Goal: Check status: Check status

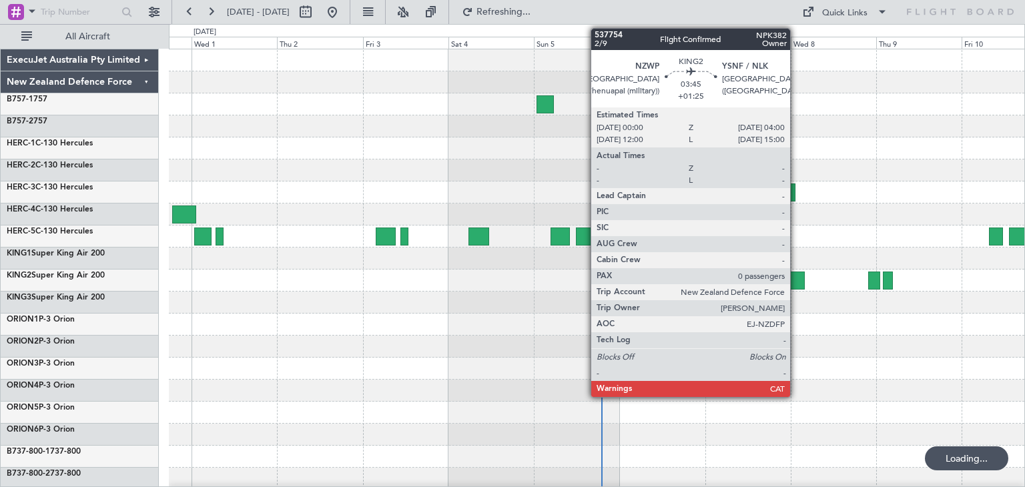
click at [796, 279] on div at bounding box center [797, 281] width 15 height 18
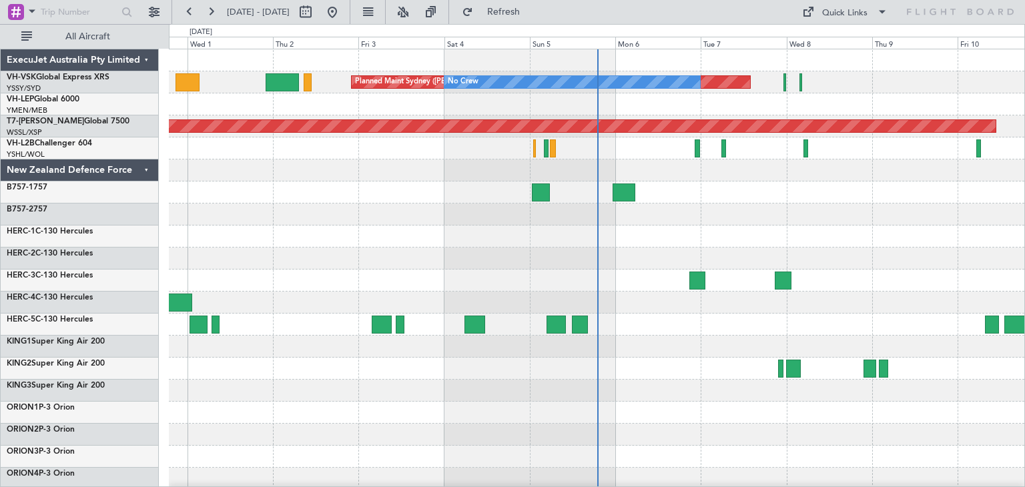
click at [148, 58] on div "ExecuJet Australia Pty Limited" at bounding box center [80, 60] width 158 height 22
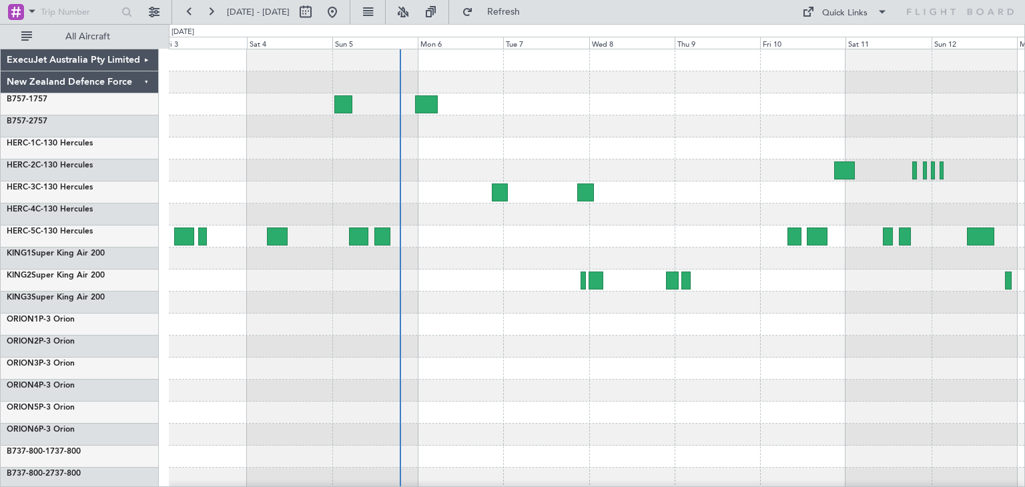
click at [567, 351] on div at bounding box center [597, 347] width 856 height 22
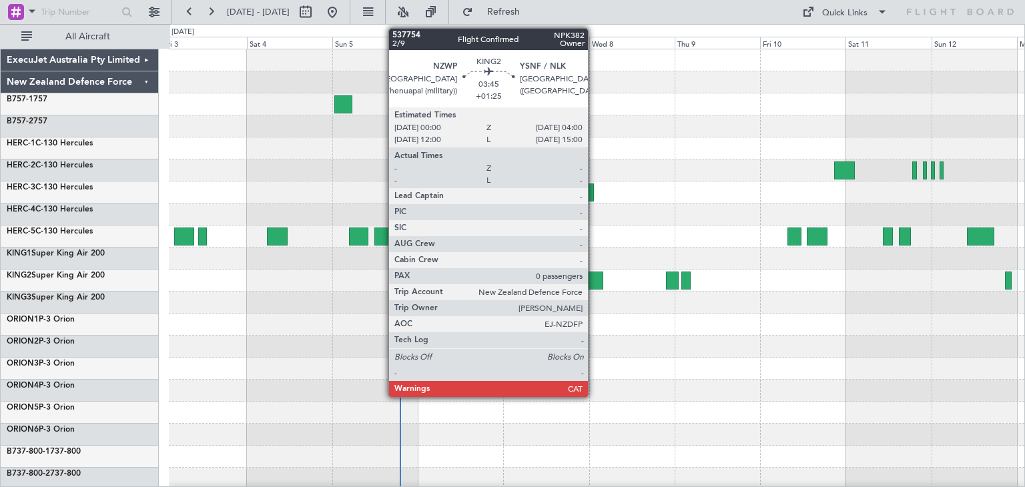
click at [594, 278] on div at bounding box center [596, 281] width 15 height 18
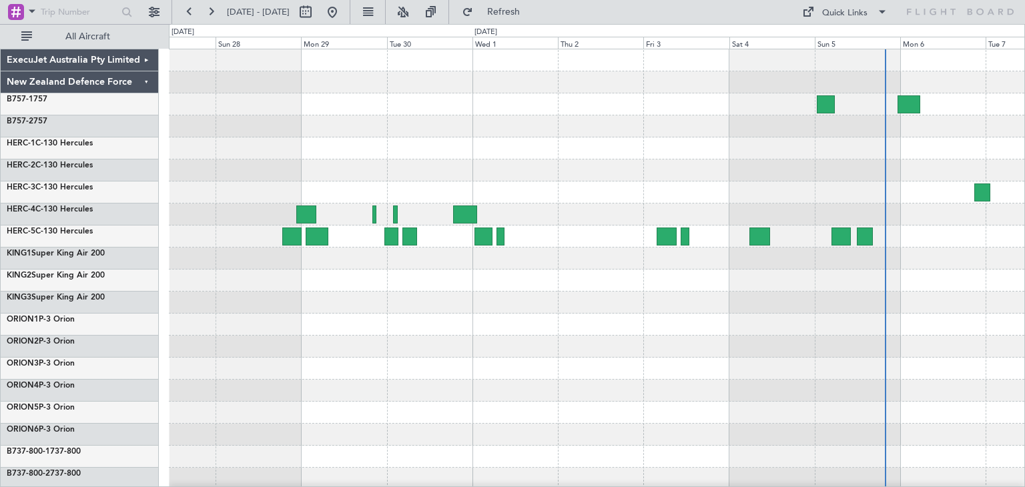
click at [832, 305] on div at bounding box center [597, 324] width 856 height 551
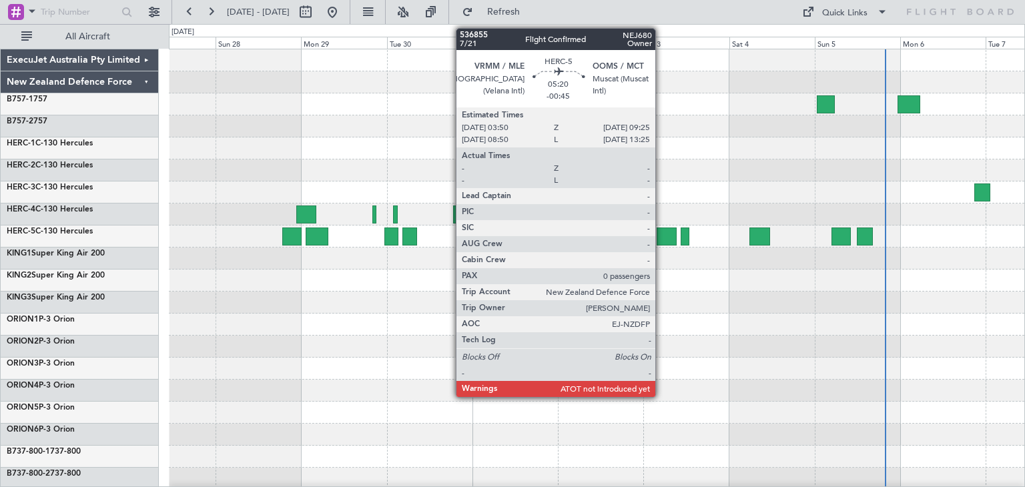
click at [662, 234] on div at bounding box center [667, 237] width 20 height 18
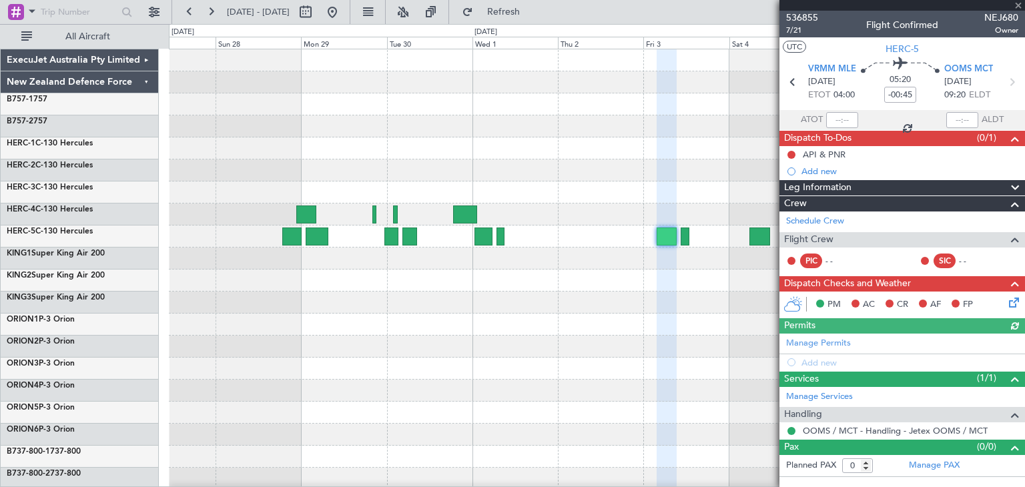
click at [1017, 5] on div at bounding box center [903, 5] width 246 height 11
click at [1018, 6] on div at bounding box center [903, 5] width 246 height 11
click at [1017, 4] on span at bounding box center [1018, 6] width 13 height 12
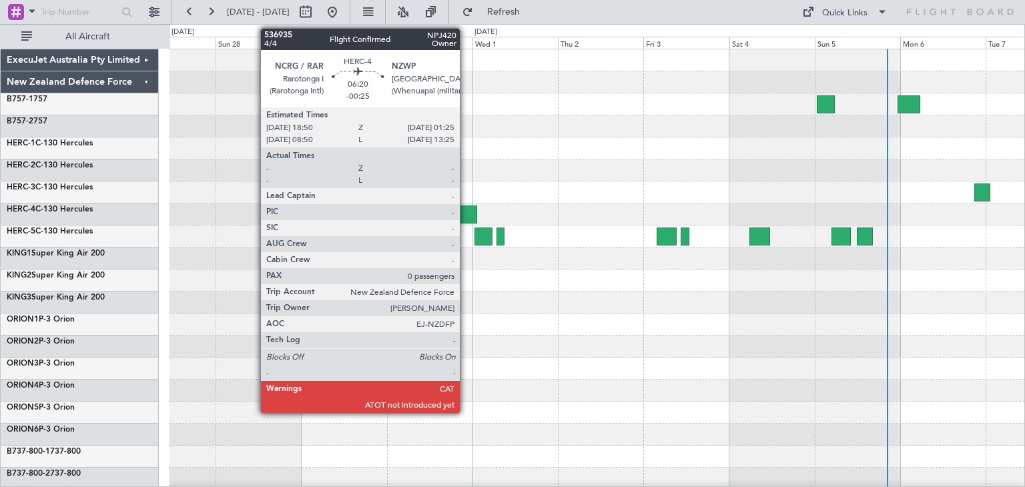
click at [466, 211] on div at bounding box center [465, 215] width 24 height 18
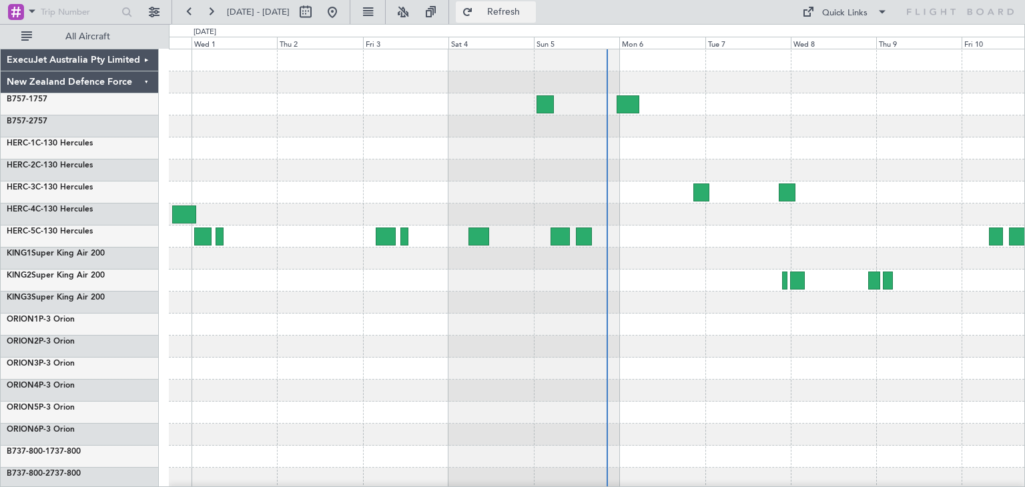
click at [532, 17] on span "Refresh" at bounding box center [504, 11] width 56 height 9
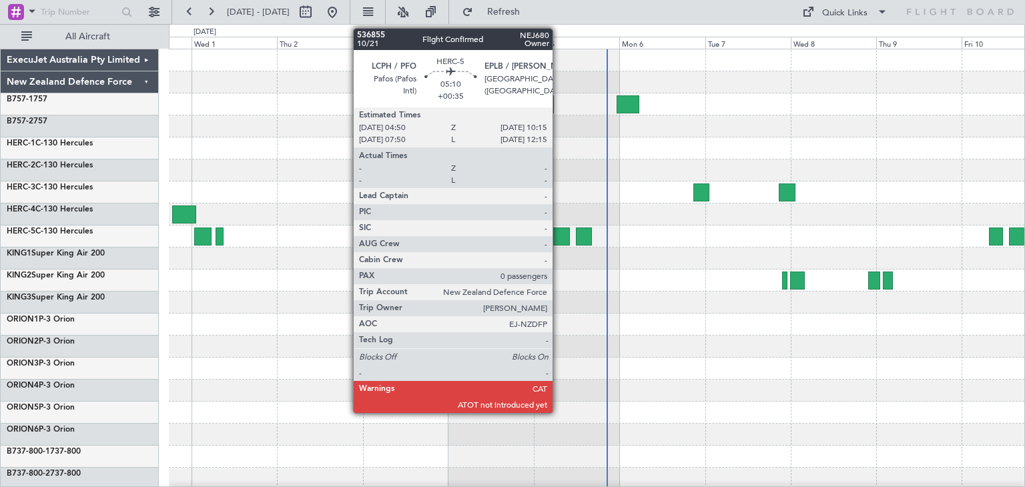
click at [559, 232] on div at bounding box center [560, 237] width 19 height 18
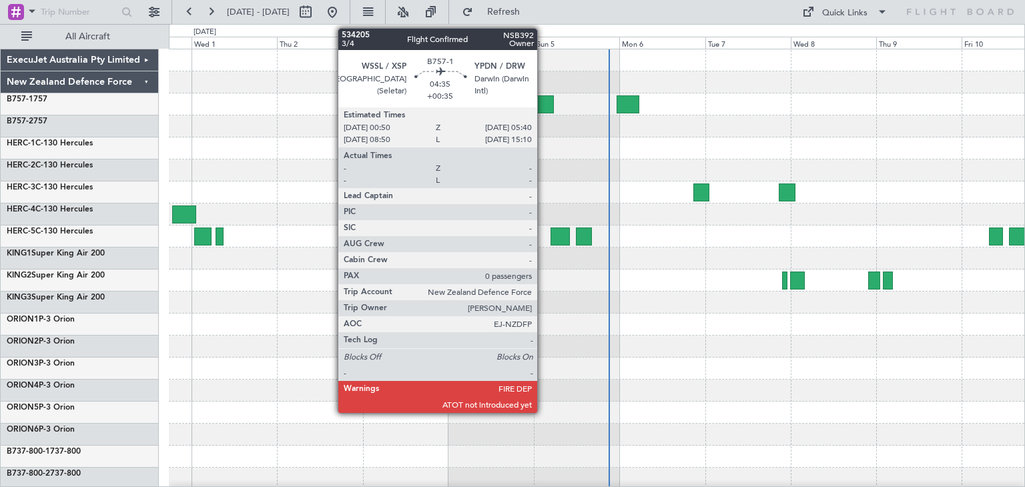
click at [543, 103] on div at bounding box center [545, 104] width 17 height 18
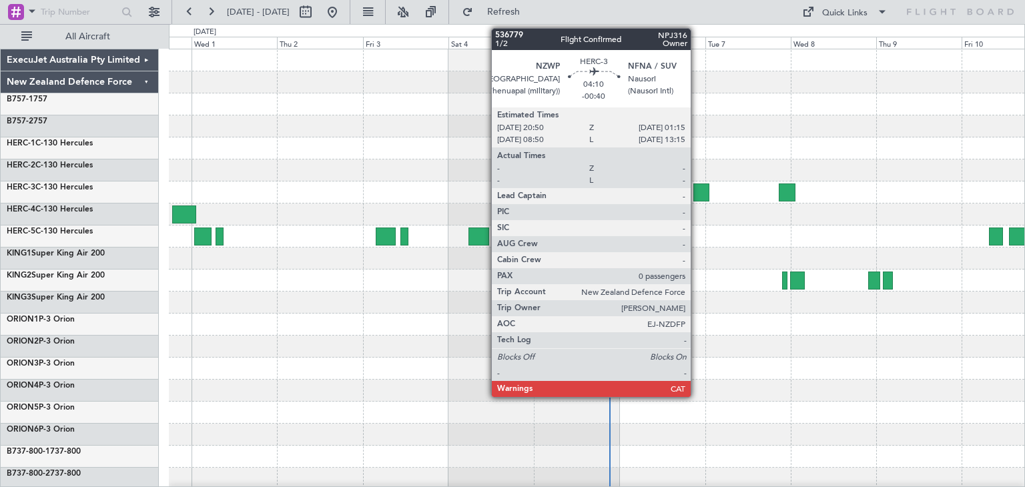
click at [697, 189] on div at bounding box center [702, 193] width 16 height 18
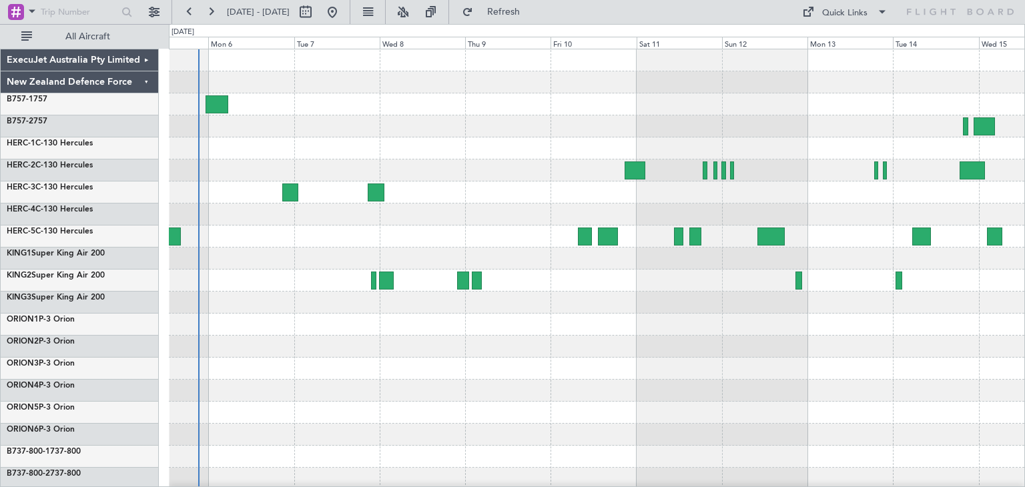
click at [275, 367] on div at bounding box center [597, 324] width 856 height 551
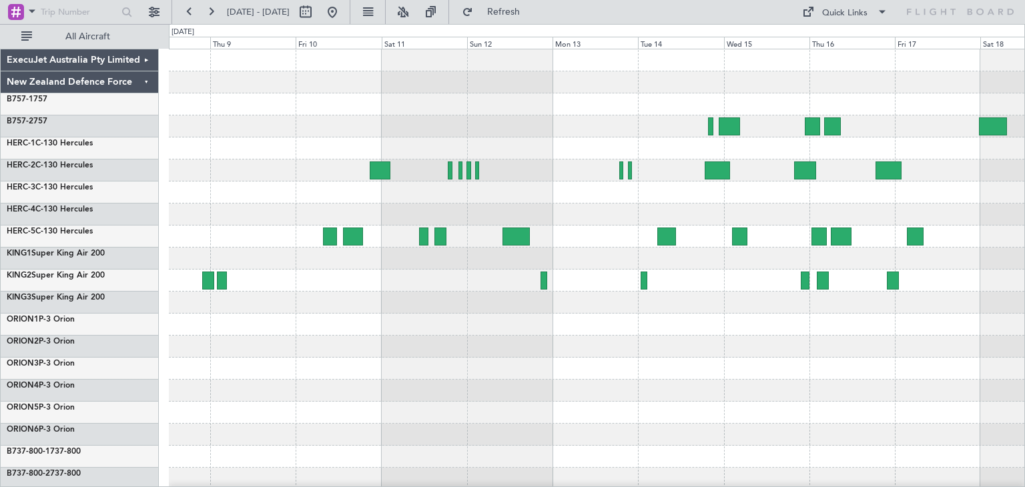
click at [639, 395] on div at bounding box center [597, 391] width 856 height 22
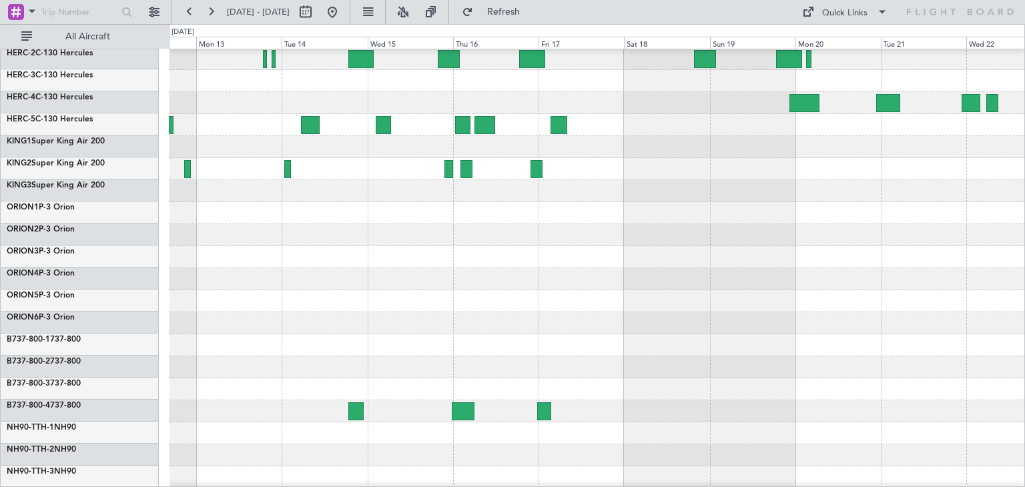
scroll to position [111, 0]
click at [470, 340] on div at bounding box center [597, 345] width 856 height 22
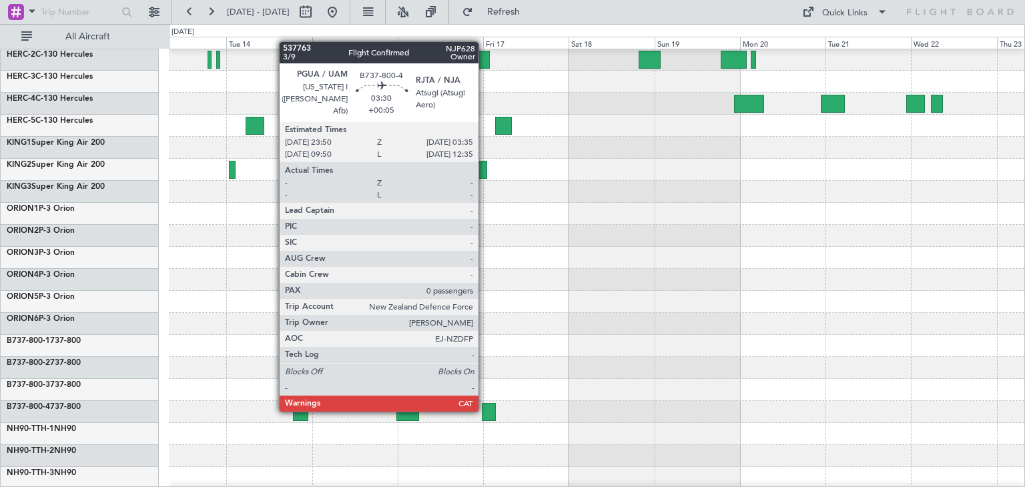
click at [485, 409] on div at bounding box center [489, 412] width 14 height 18
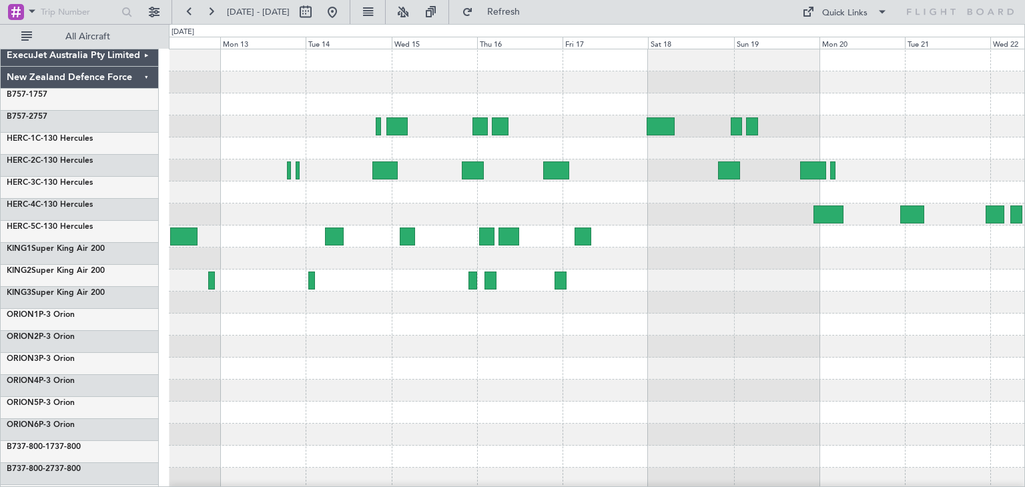
scroll to position [0, 0]
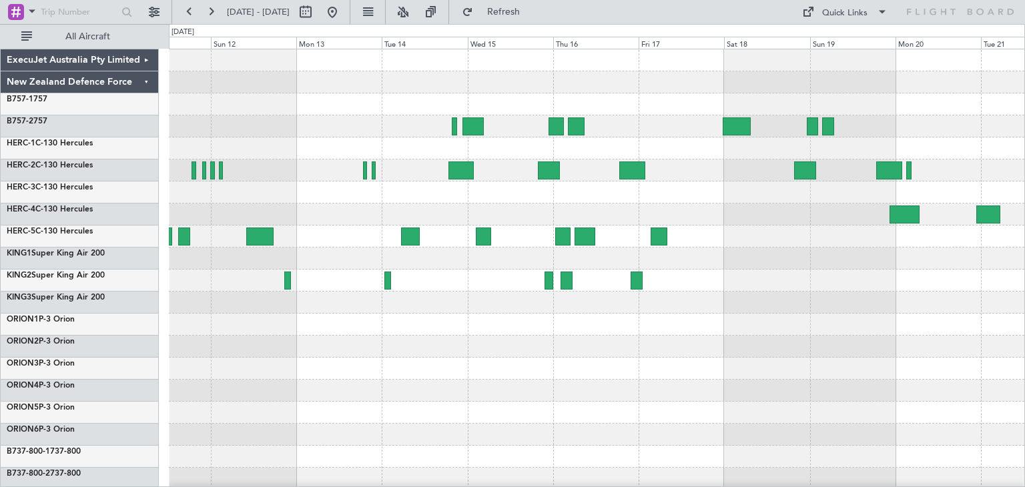
click at [528, 397] on div at bounding box center [597, 324] width 856 height 551
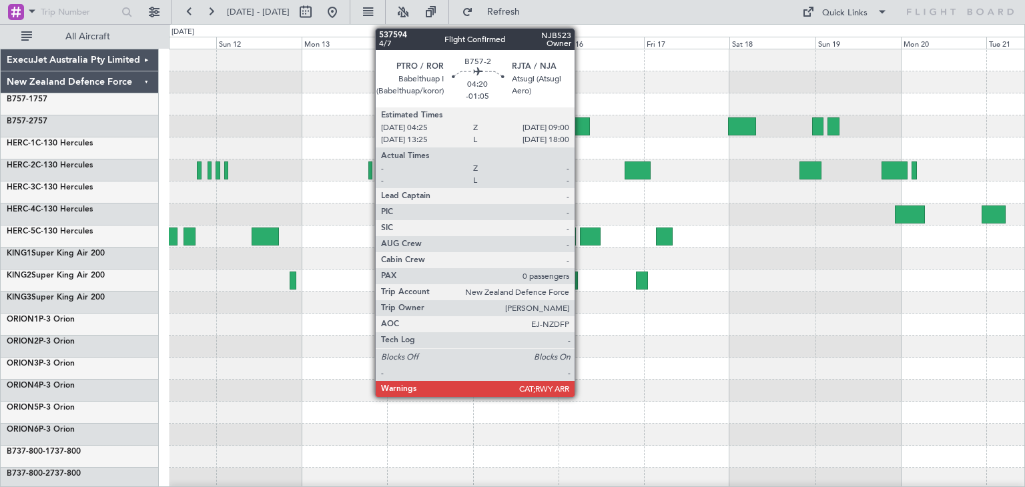
click at [581, 124] on div at bounding box center [581, 127] width 17 height 18
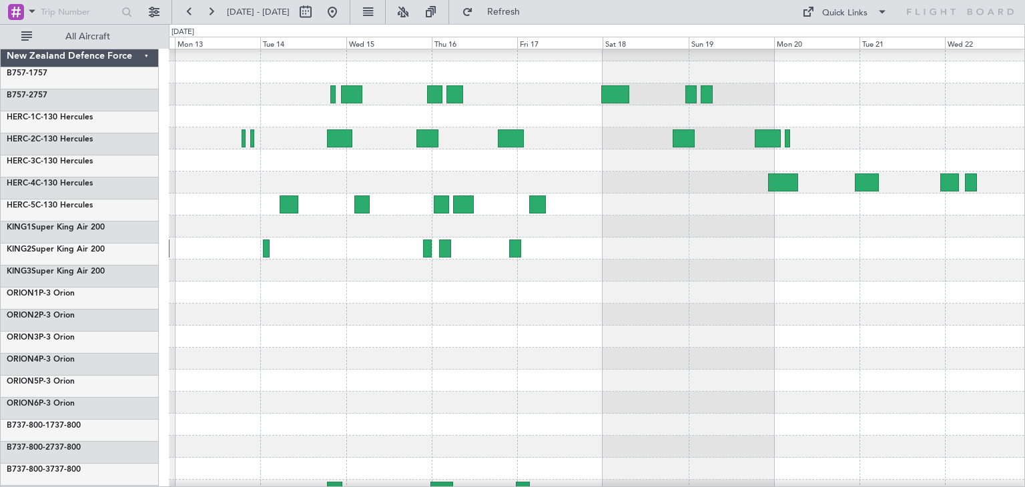
scroll to position [21, 0]
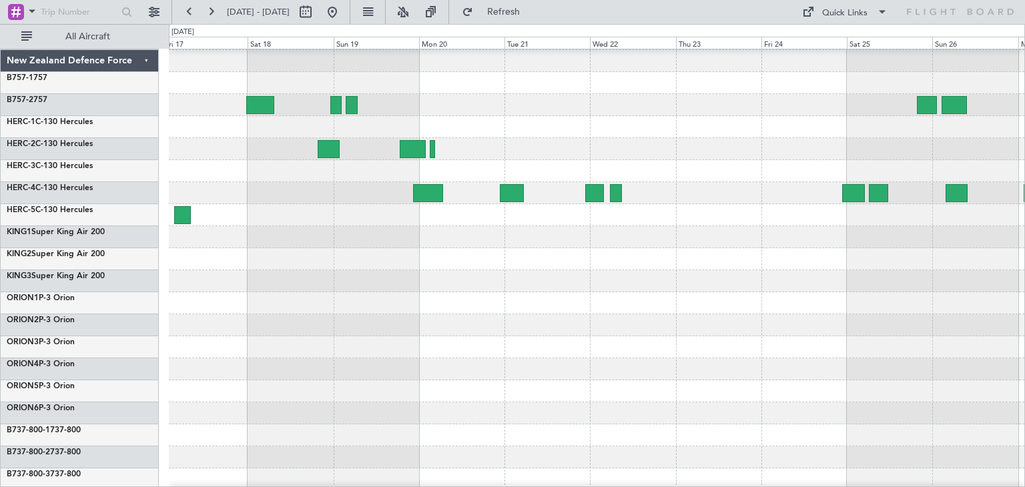
click at [443, 233] on div at bounding box center [597, 237] width 856 height 22
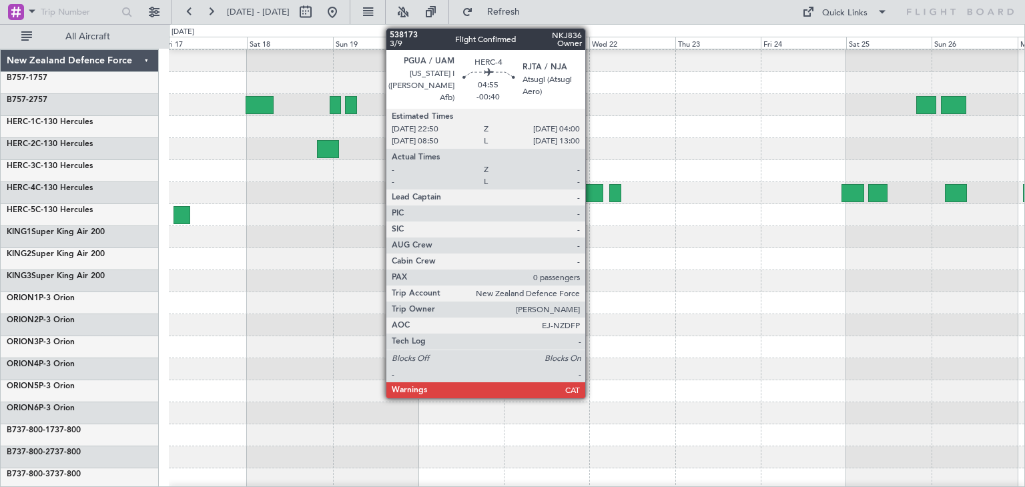
click at [592, 188] on div at bounding box center [594, 193] width 19 height 18
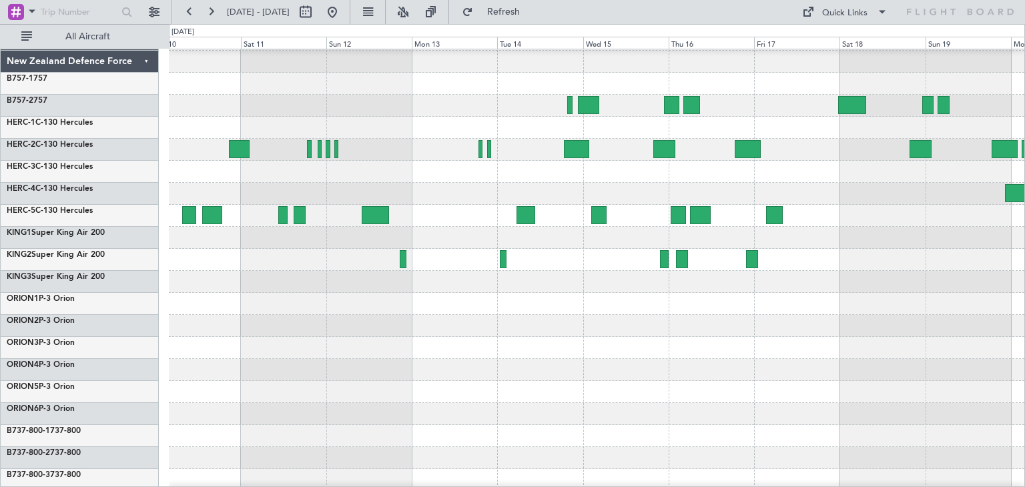
click at [948, 351] on div at bounding box center [597, 348] width 856 height 22
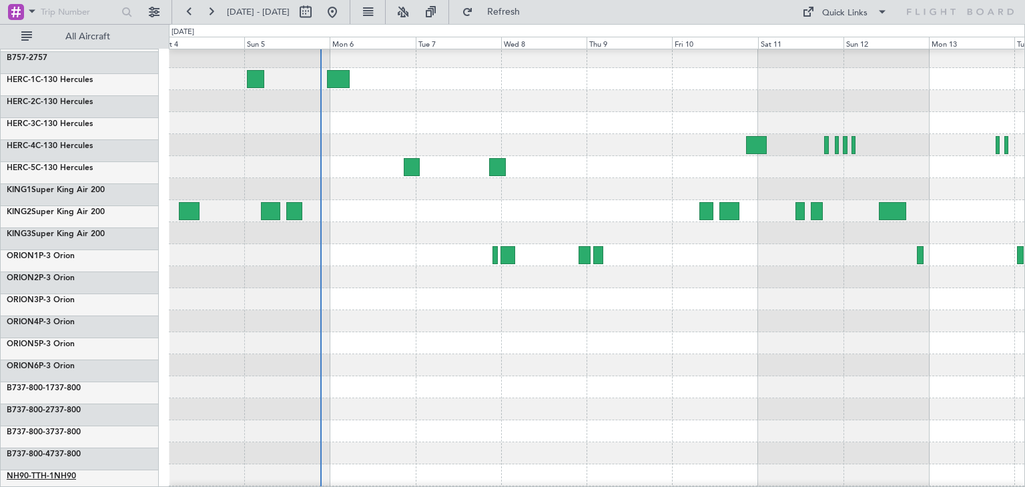
scroll to position [67, 0]
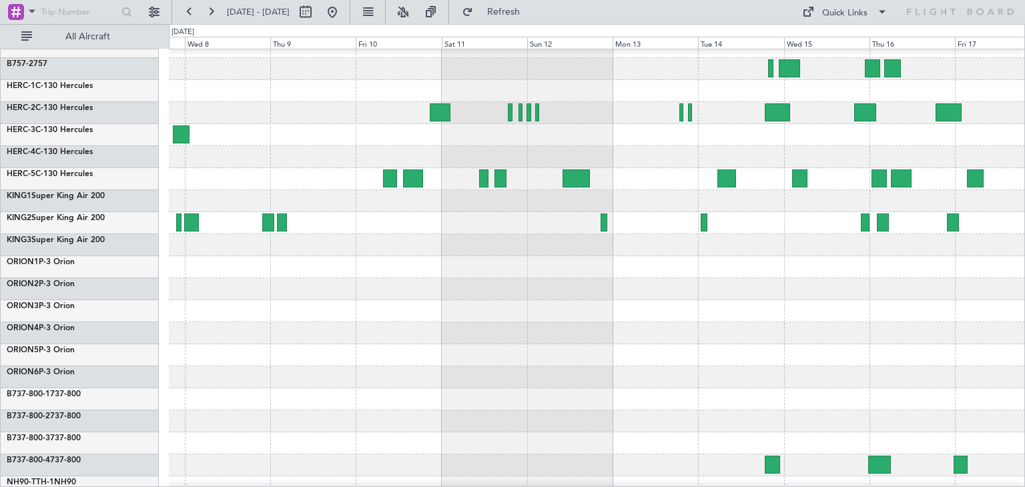
click at [417, 342] on div at bounding box center [597, 333] width 856 height 22
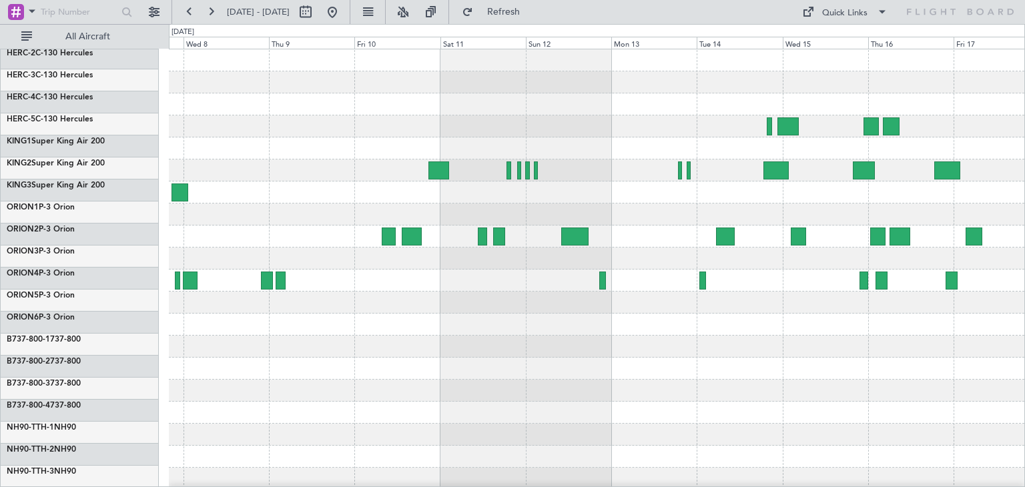
scroll to position [0, 0]
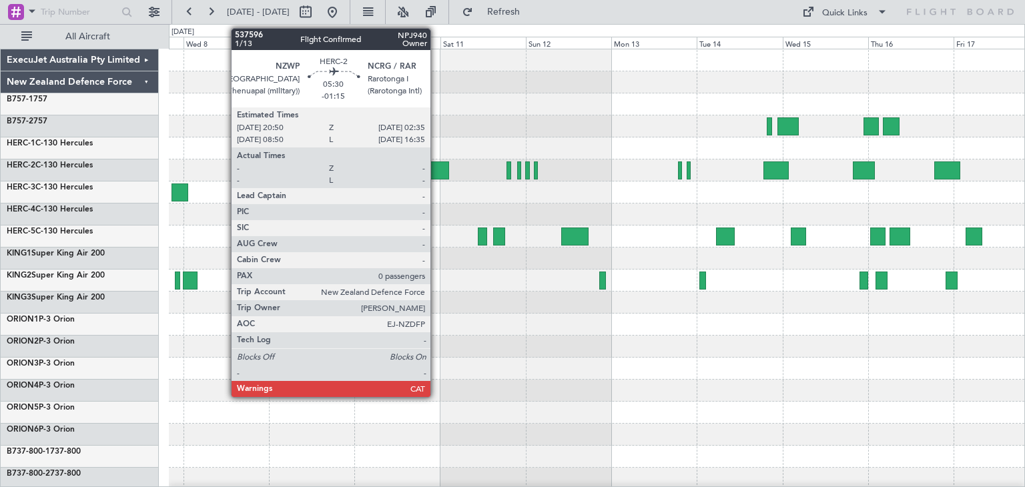
click at [437, 170] on div at bounding box center [439, 171] width 21 height 18
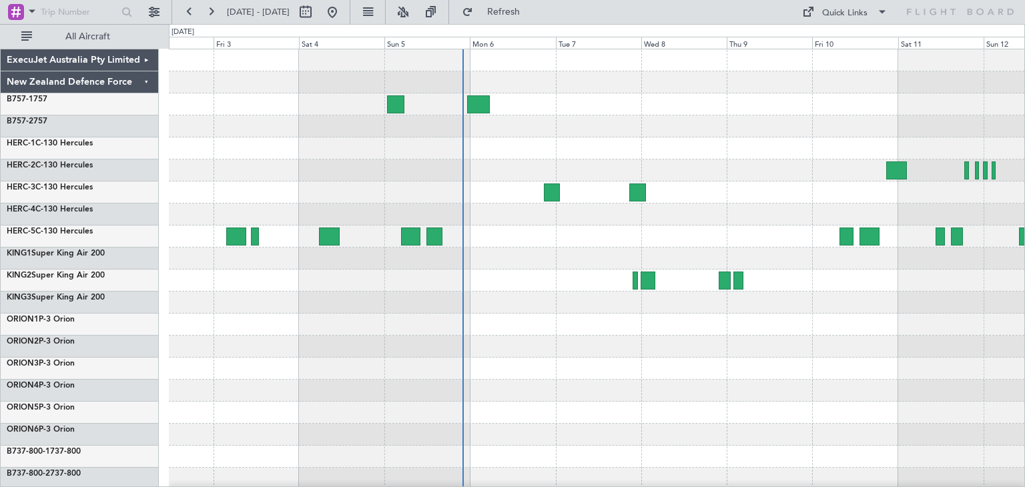
click at [837, 411] on div at bounding box center [597, 324] width 856 height 551
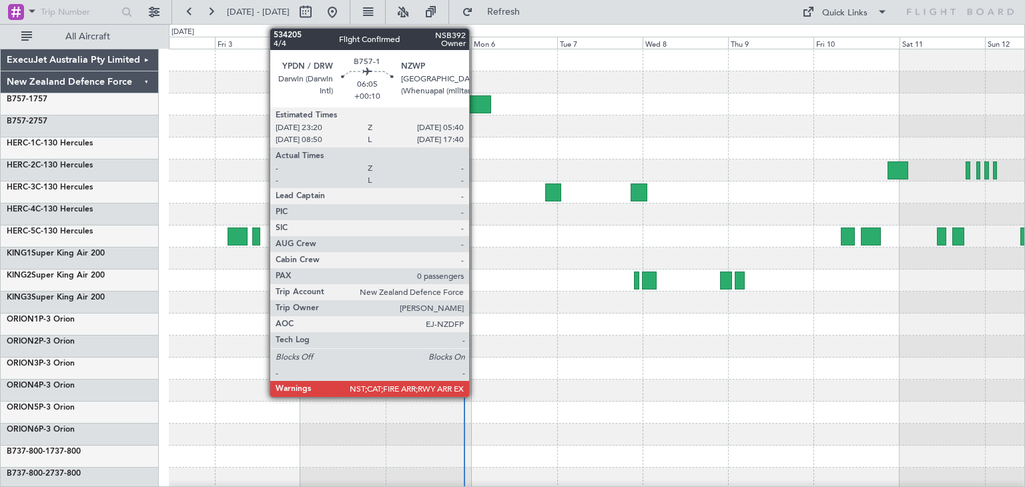
click at [475, 105] on div at bounding box center [480, 104] width 23 height 18
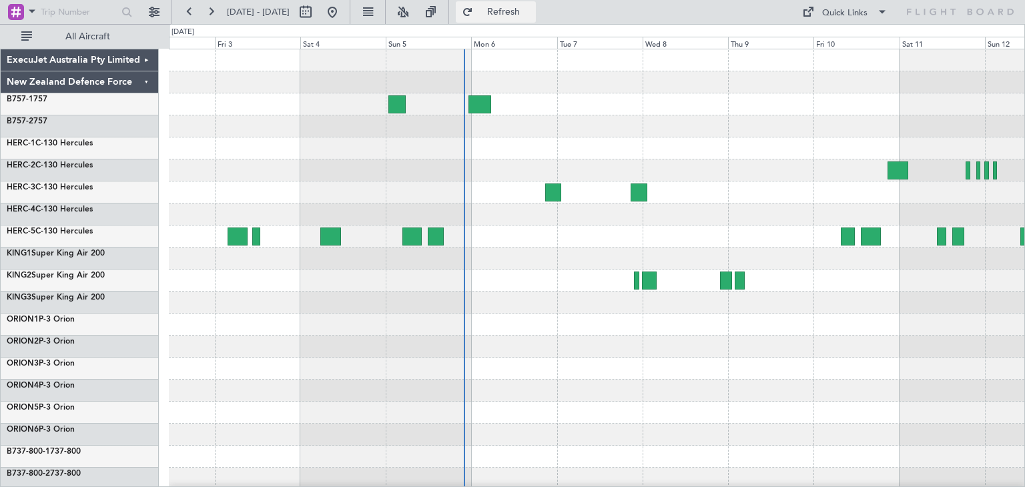
click at [532, 11] on span "Refresh" at bounding box center [504, 11] width 56 height 9
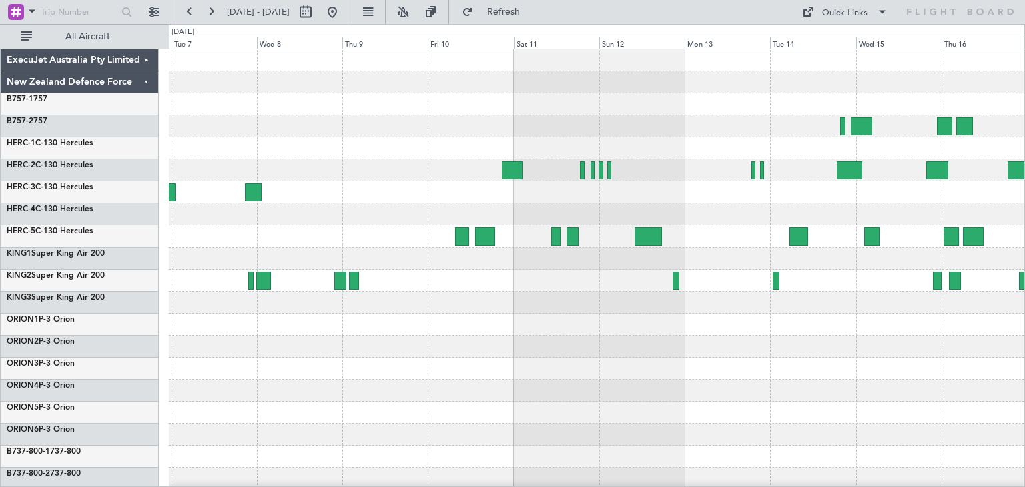
click at [246, 344] on div at bounding box center [597, 324] width 856 height 551
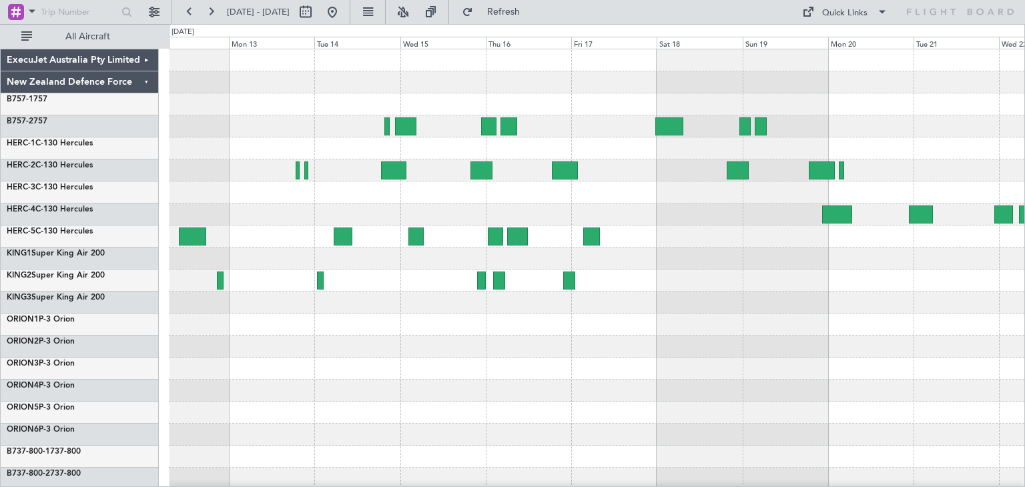
click at [298, 348] on div at bounding box center [597, 347] width 856 height 22
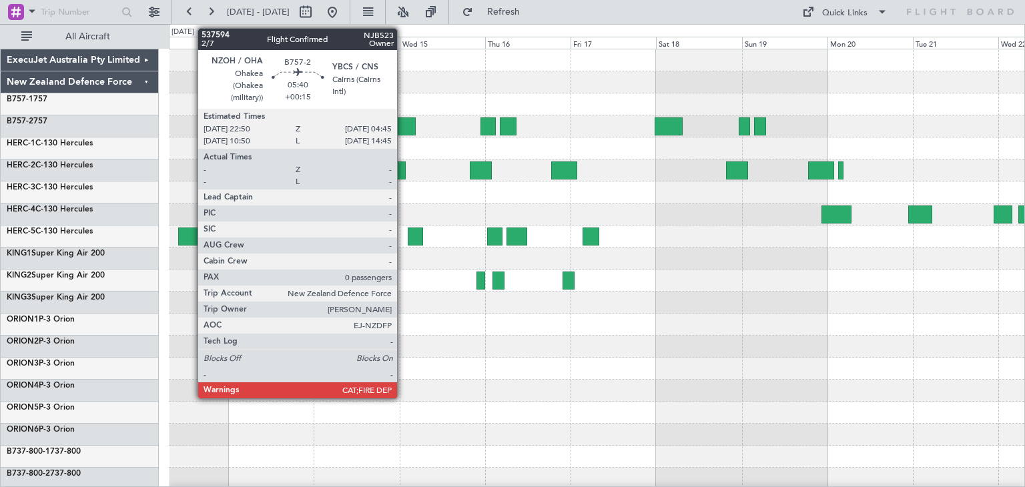
click at [403, 121] on div at bounding box center [405, 127] width 21 height 18
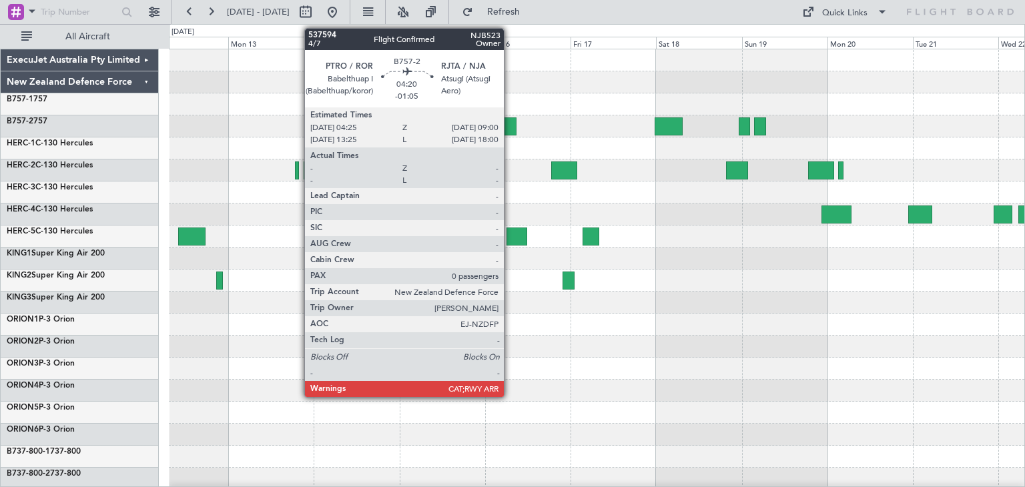
click at [510, 125] on div at bounding box center [508, 127] width 17 height 18
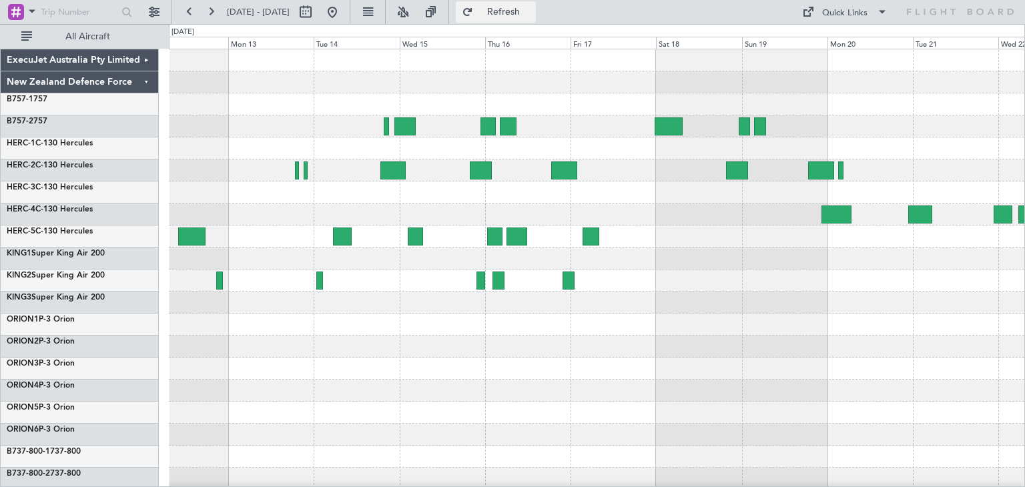
click at [532, 13] on span "Refresh" at bounding box center [504, 11] width 56 height 9
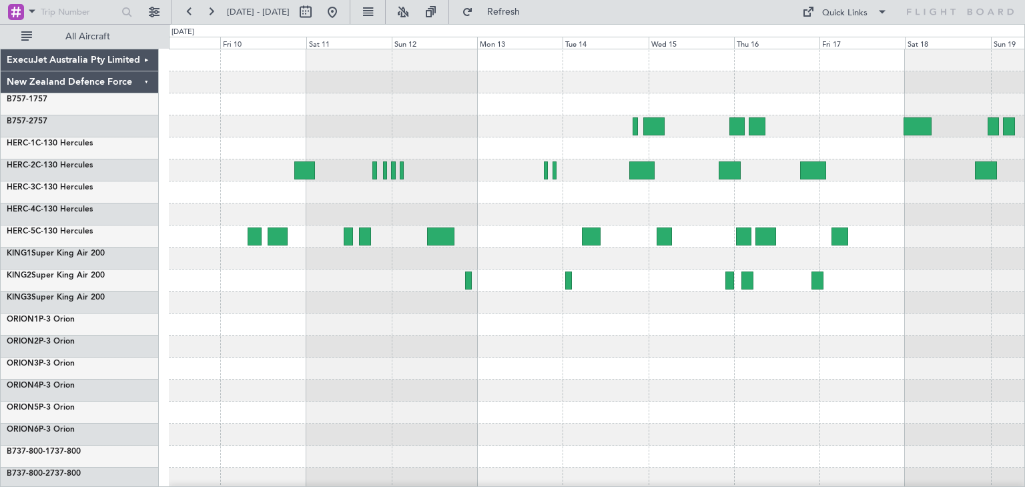
click at [963, 301] on div at bounding box center [597, 303] width 856 height 22
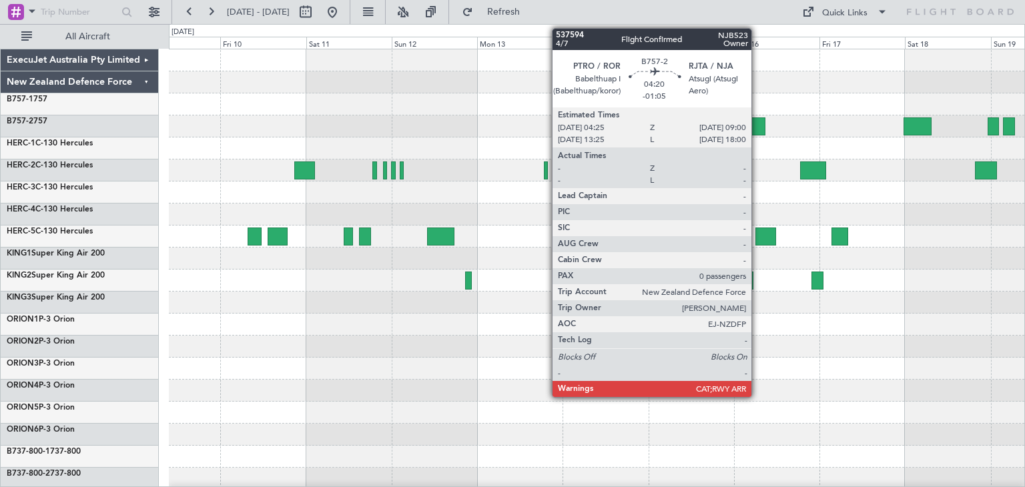
click at [758, 124] on div at bounding box center [757, 127] width 17 height 18
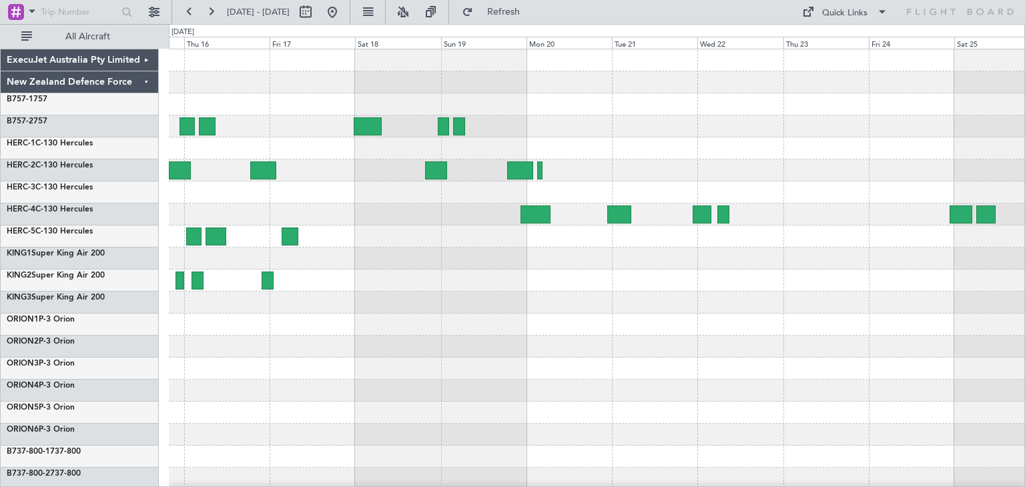
click at [252, 135] on div at bounding box center [597, 126] width 856 height 22
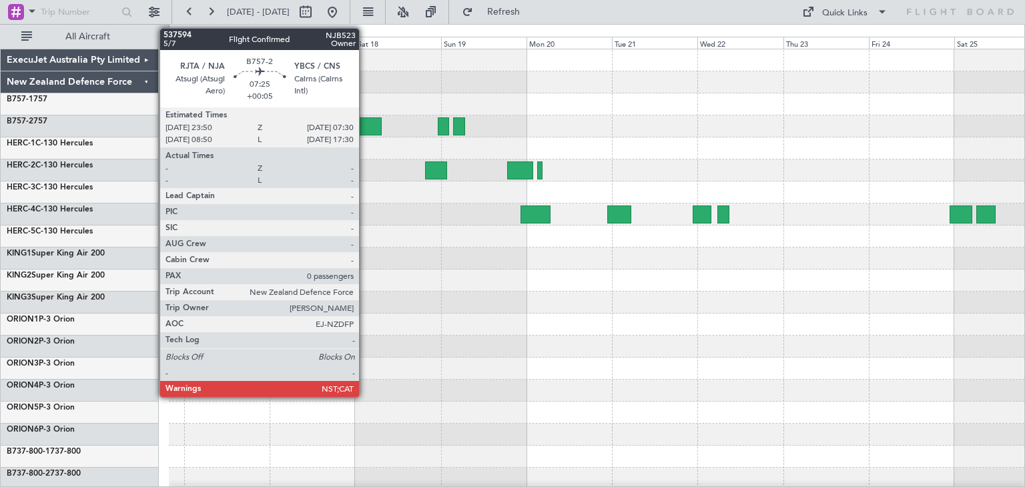
click at [365, 121] on div at bounding box center [367, 127] width 27 height 18
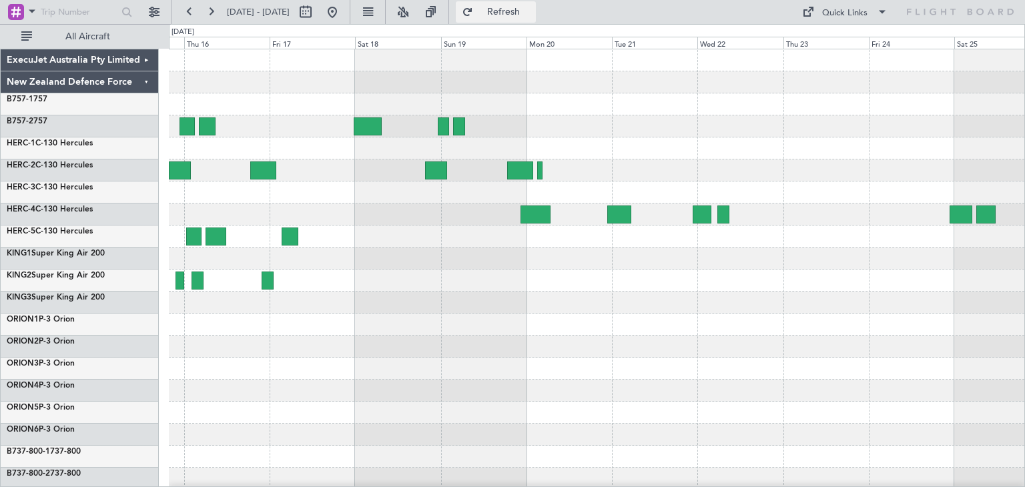
click at [529, 11] on span "Refresh" at bounding box center [504, 11] width 56 height 9
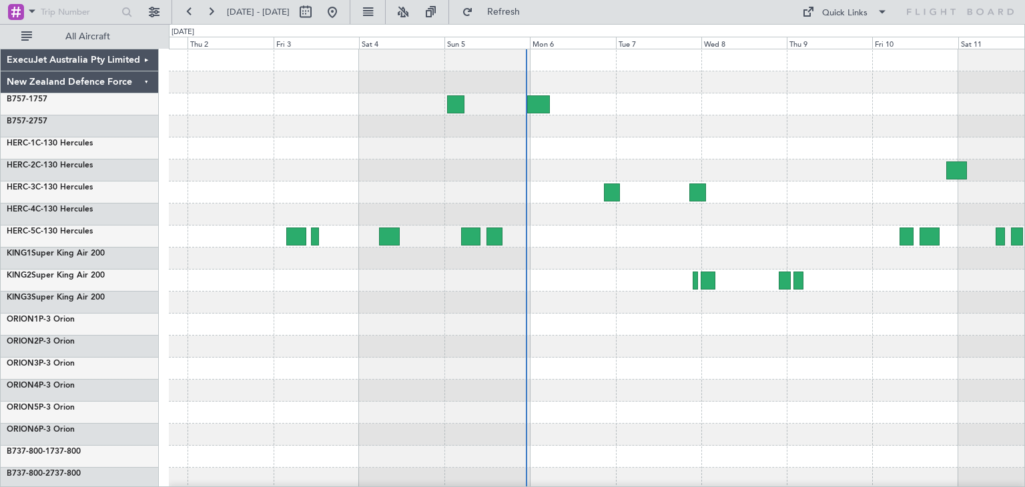
click at [1025, 433] on div "ExecuJet Australia Pty Limited New Zealand Defence Force B757-1 757 B757-2 757 …" at bounding box center [512, 255] width 1025 height 463
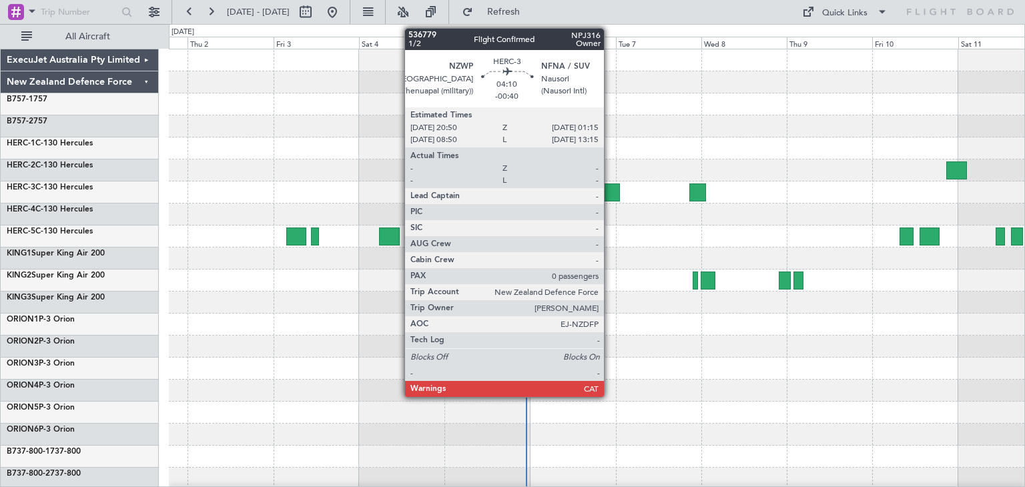
click at [610, 190] on div at bounding box center [612, 193] width 16 height 18
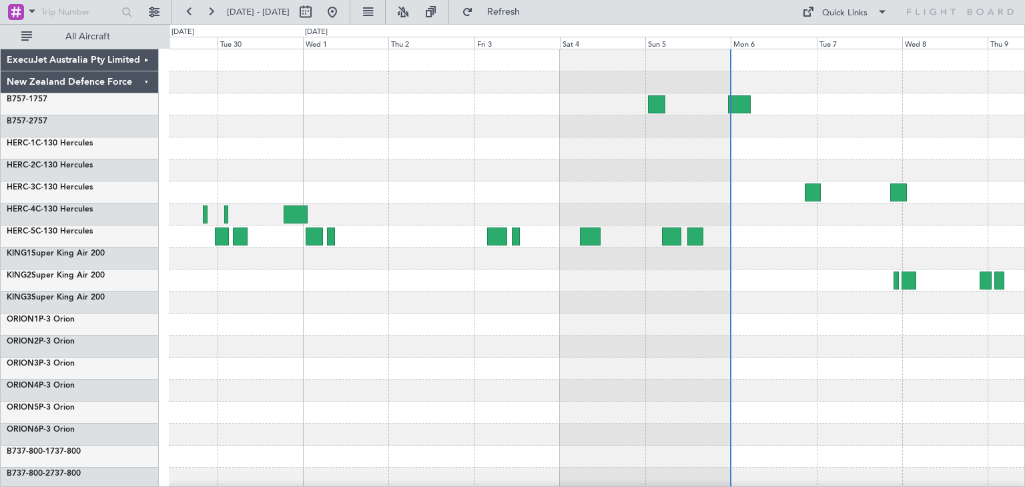
click at [789, 417] on div at bounding box center [597, 413] width 856 height 22
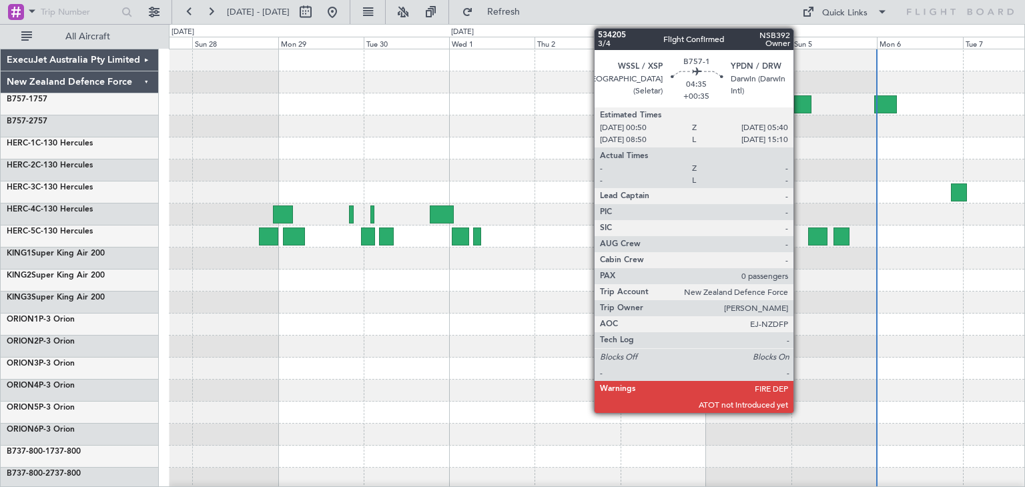
click at [798, 101] on div at bounding box center [802, 104] width 17 height 18
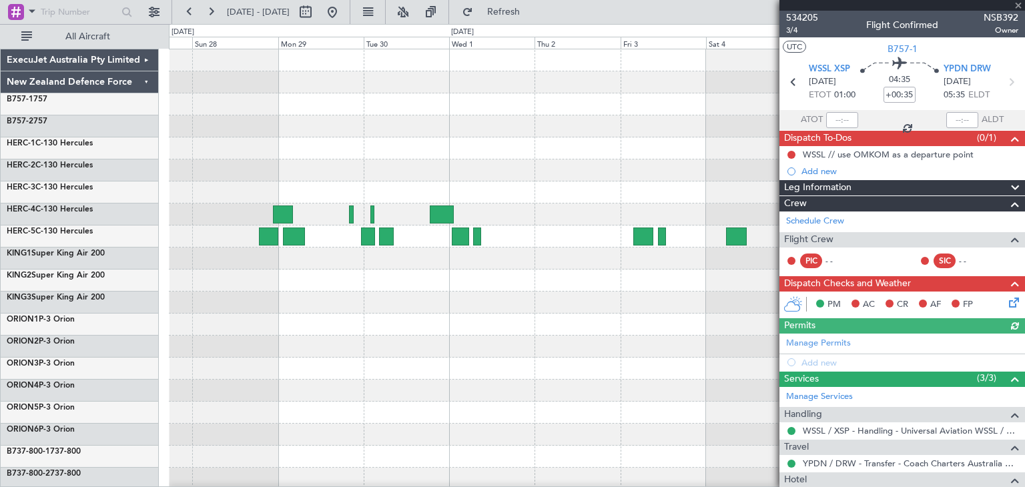
click at [1020, 3] on div at bounding box center [903, 5] width 246 height 11
click at [1019, 5] on span at bounding box center [1018, 6] width 13 height 12
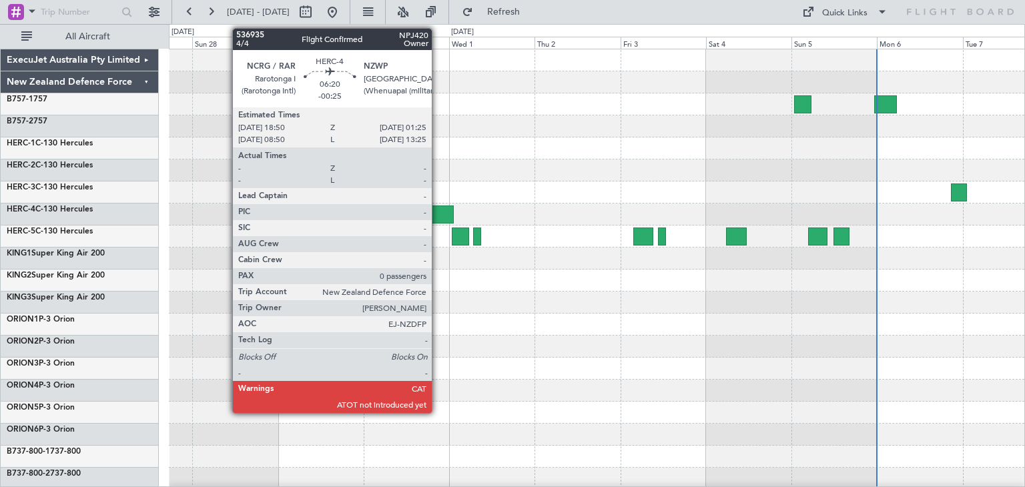
click at [438, 214] on div at bounding box center [442, 215] width 24 height 18
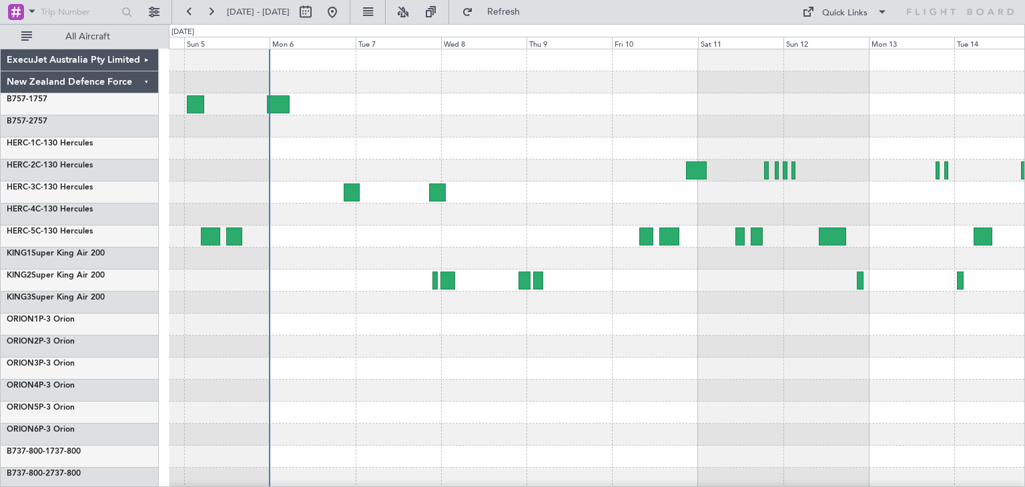
click at [48, 413] on div "ExecuJet Australia Pty Limited New Zealand Defence Force B757-1 757 B757-2 757 …" at bounding box center [512, 255] width 1025 height 463
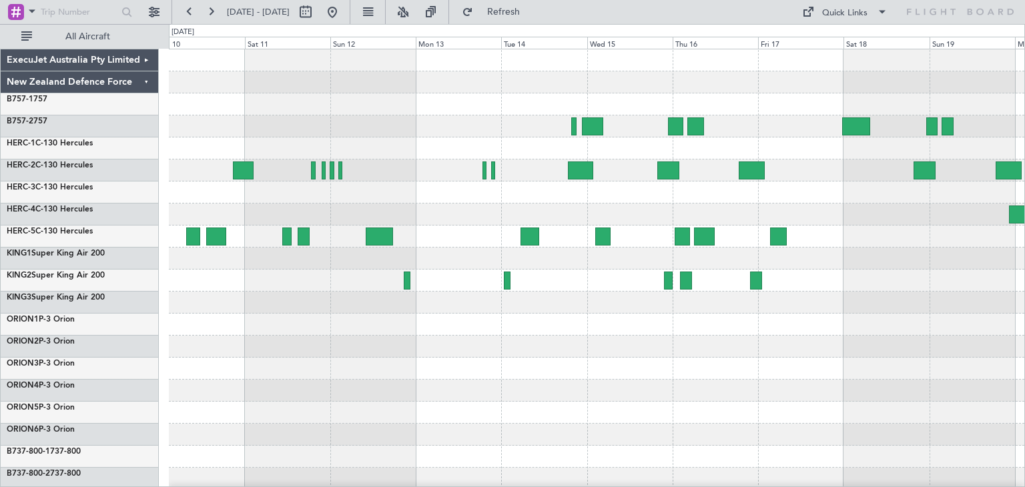
click at [310, 370] on div at bounding box center [597, 324] width 856 height 551
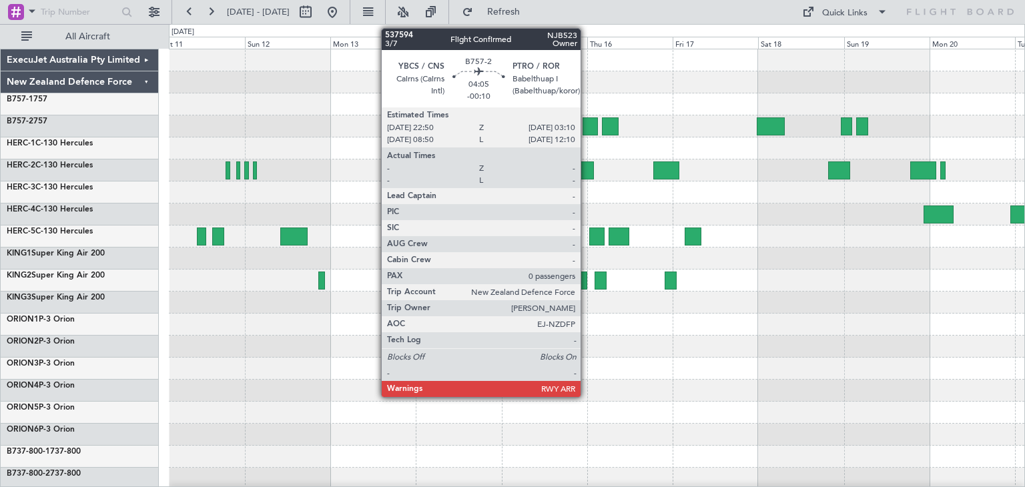
click at [587, 118] on div at bounding box center [591, 127] width 16 height 18
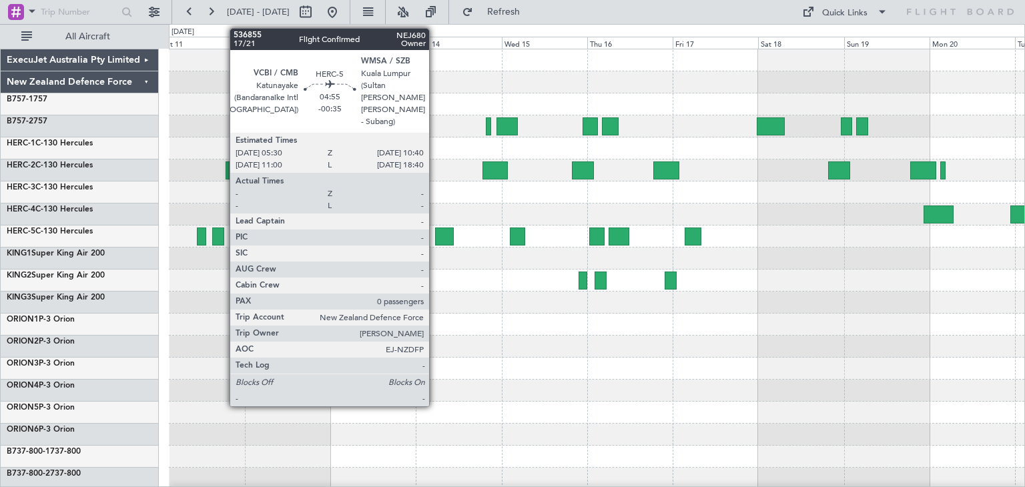
click at [435, 232] on div at bounding box center [444, 237] width 19 height 18
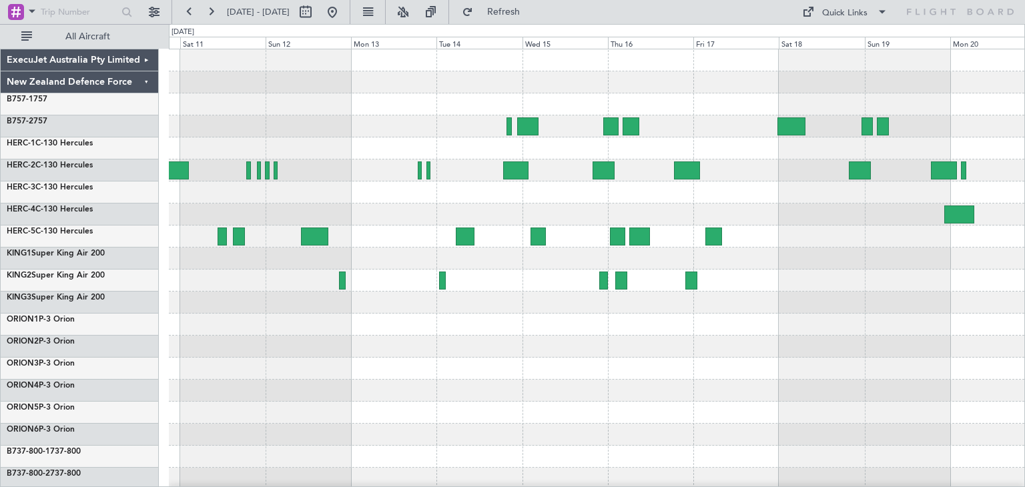
click at [878, 382] on div at bounding box center [597, 324] width 856 height 551
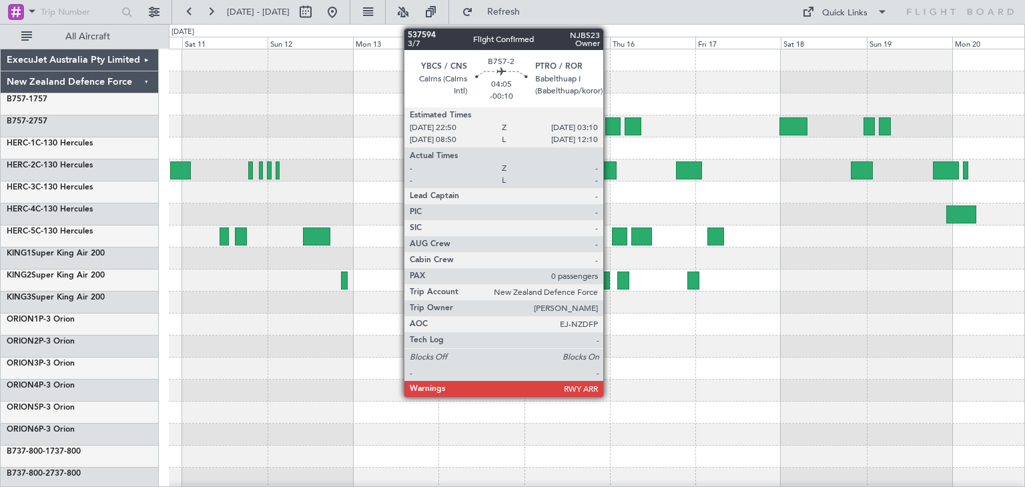
click at [610, 125] on div at bounding box center [614, 127] width 16 height 18
